Goal: Information Seeking & Learning: Learn about a topic

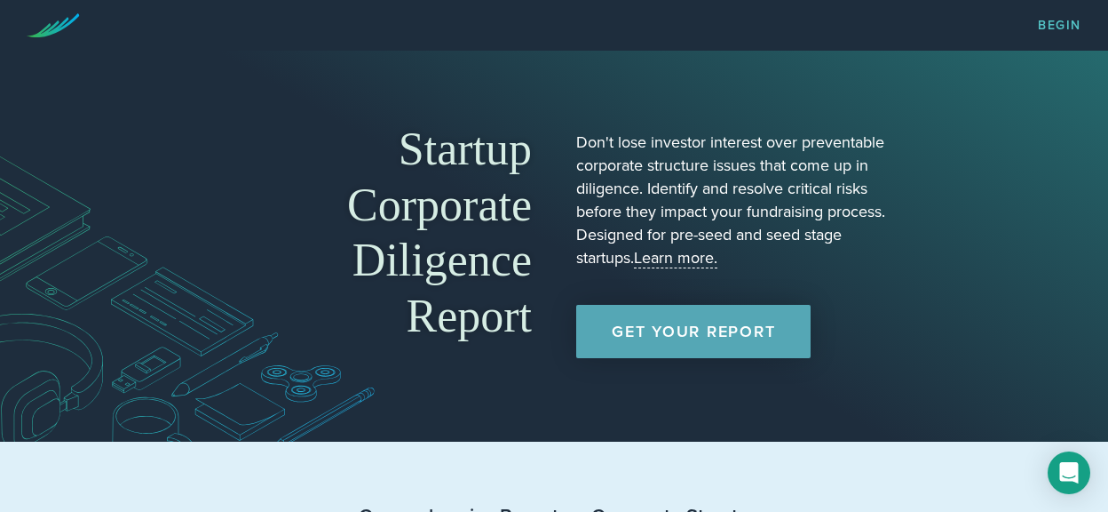
click at [666, 258] on link "Learn more." at bounding box center [675, 258] width 83 height 20
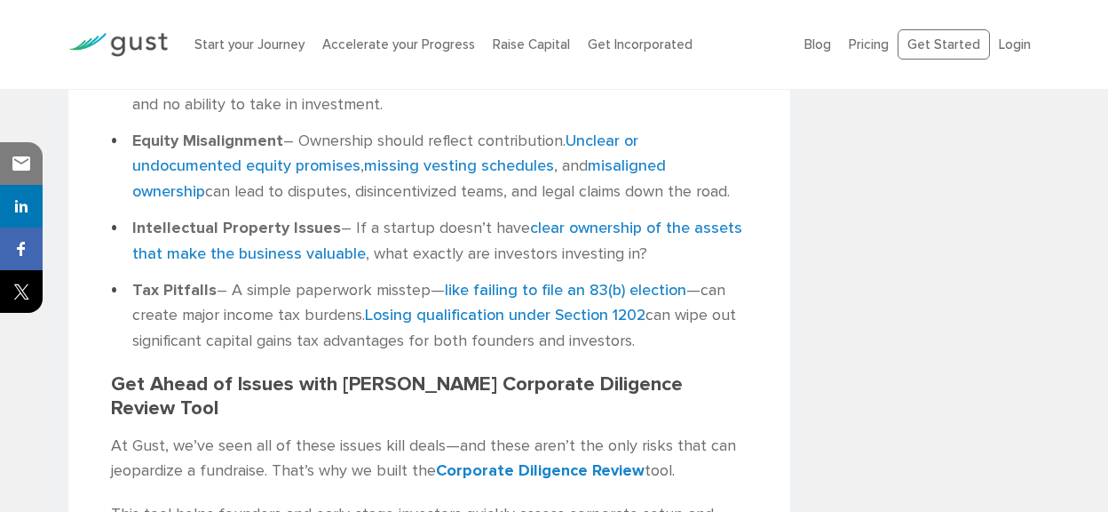
scroll to position [1437, 0]
click at [535, 280] on link "like failing to file an 83(b) election" at bounding box center [566, 289] width 242 height 19
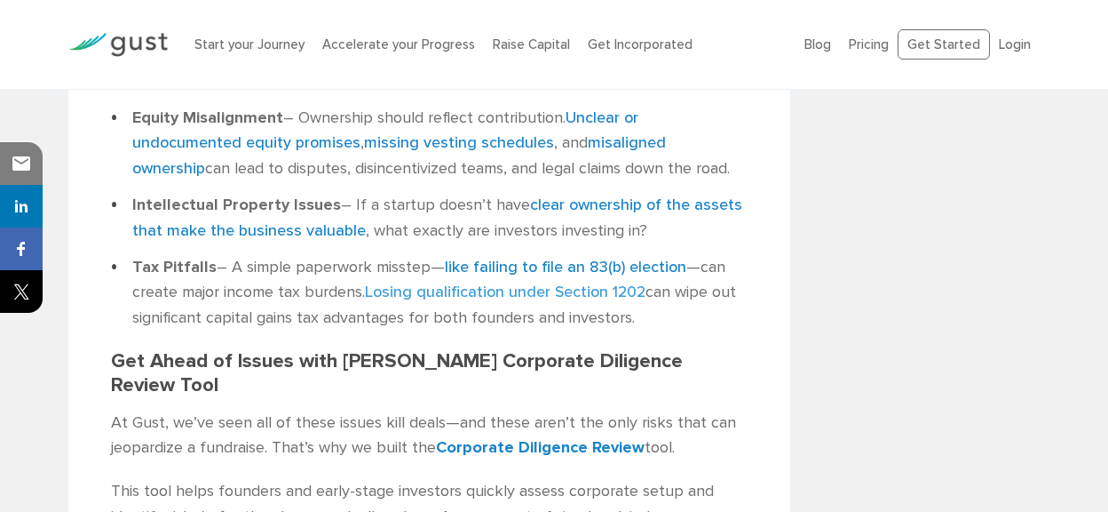
click at [465, 282] on link "Losing qualification under Section 1202" at bounding box center [505, 291] width 281 height 19
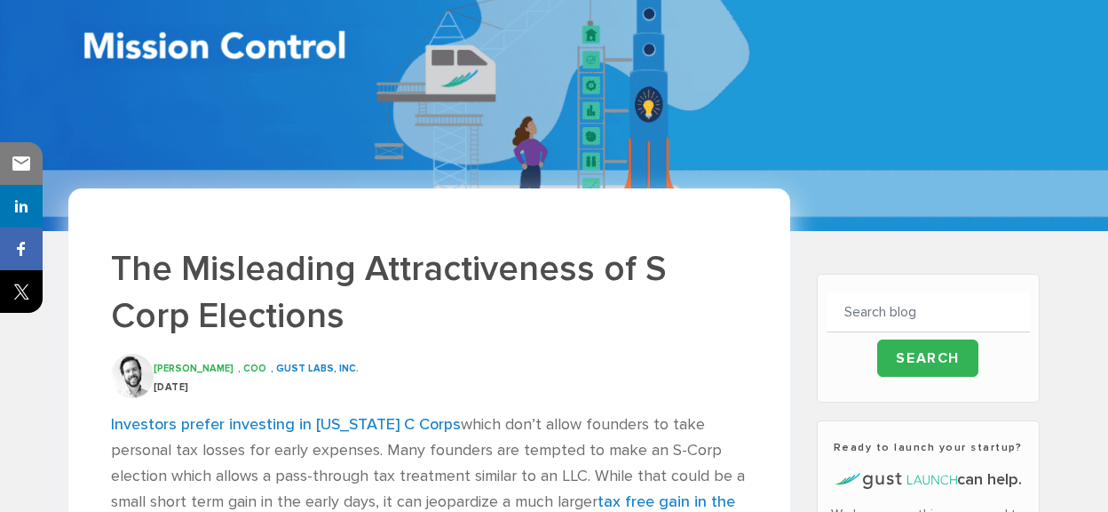
scroll to position [161, 0]
